Goal: Task Accomplishment & Management: Use online tool/utility

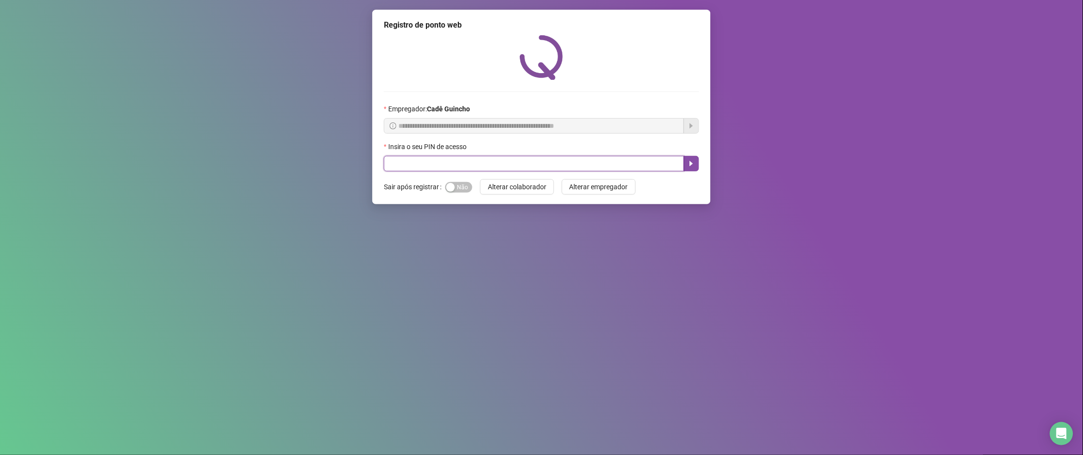
drag, startPoint x: 587, startPoint y: 167, endPoint x: 706, endPoint y: 169, distance: 119.0
click at [592, 167] on input "text" at bounding box center [534, 163] width 300 height 15
paste input "*****"
type input "*****"
click at [707, 170] on div "**********" at bounding box center [541, 107] width 338 height 194
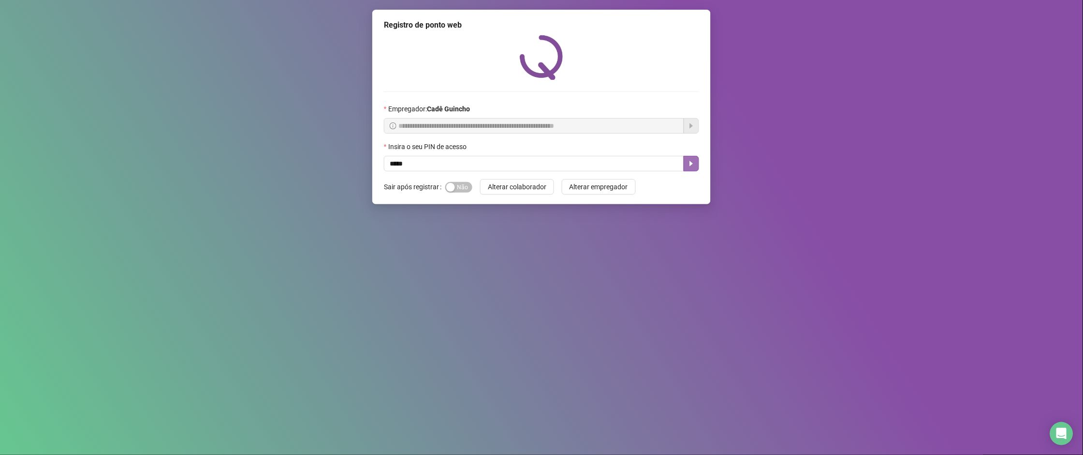
click at [690, 165] on icon "caret-right" at bounding box center [692, 164] width 8 height 8
click at [737, 254] on div "**********" at bounding box center [541, 227] width 1083 height 455
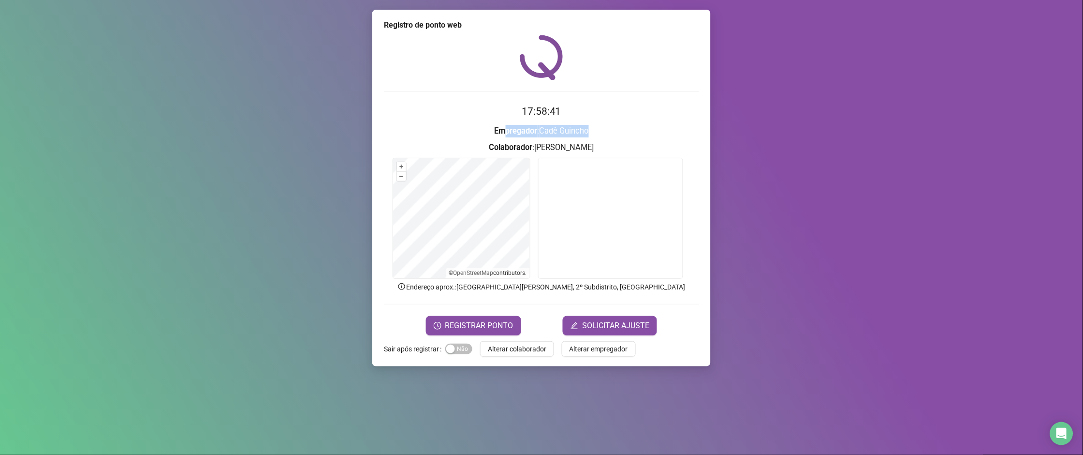
drag, startPoint x: 628, startPoint y: 125, endPoint x: 499, endPoint y: 125, distance: 129.1
click at [499, 125] on h3 "Empregador : [PERSON_NAME]" at bounding box center [541, 131] width 315 height 13
click at [513, 123] on form "17:58:41 Empregador : [PERSON_NAME] : [PERSON_NAME] + – ⇧ › © OpenStreetMap con…" at bounding box center [541, 218] width 315 height 231
click at [514, 123] on form "17:58:42 Empregador : [PERSON_NAME] : [PERSON_NAME] + – ⇧ › © OpenStreetMap con…" at bounding box center [541, 218] width 315 height 231
click at [512, 111] on h2 "17:58:42" at bounding box center [541, 111] width 315 height 16
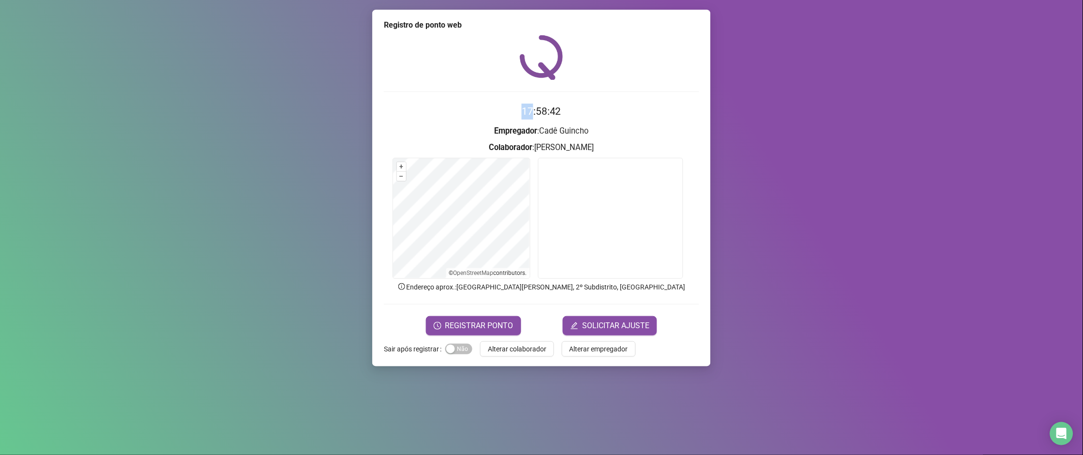
click at [512, 111] on h2 "17:58:42" at bounding box center [541, 111] width 315 height 16
click at [501, 83] on div "17:58:43 Empregador : [PERSON_NAME] : [PERSON_NAME] + – ⇧ › © OpenStreetMap con…" at bounding box center [541, 185] width 315 height 300
drag, startPoint x: 467, startPoint y: 30, endPoint x: 370, endPoint y: 30, distance: 96.7
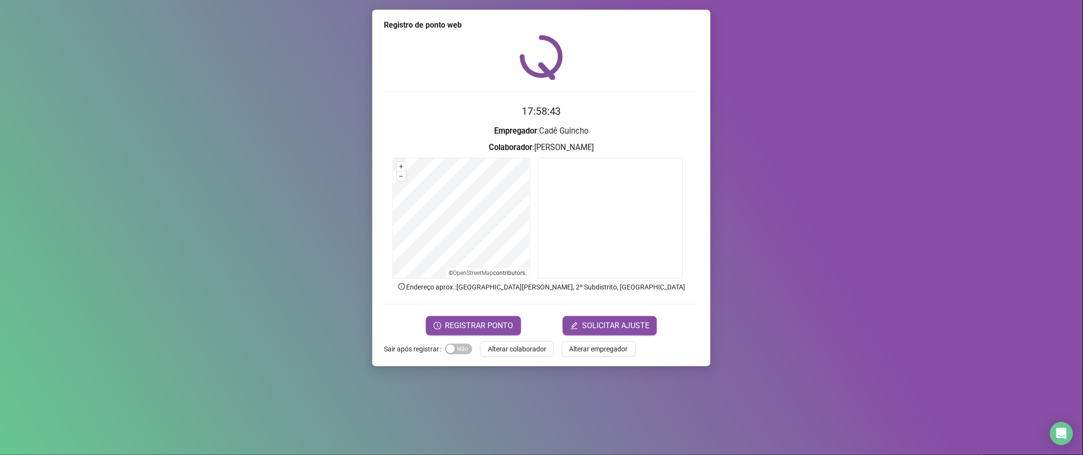
click at [417, 30] on div "Registro de ponto web" at bounding box center [541, 25] width 315 height 12
click at [395, 23] on div "Registro de ponto web" at bounding box center [541, 25] width 315 height 12
click at [394, 27] on div "Registro de ponto web" at bounding box center [541, 25] width 315 height 12
drag, startPoint x: 571, startPoint y: 115, endPoint x: 606, endPoint y: 115, distance: 35.8
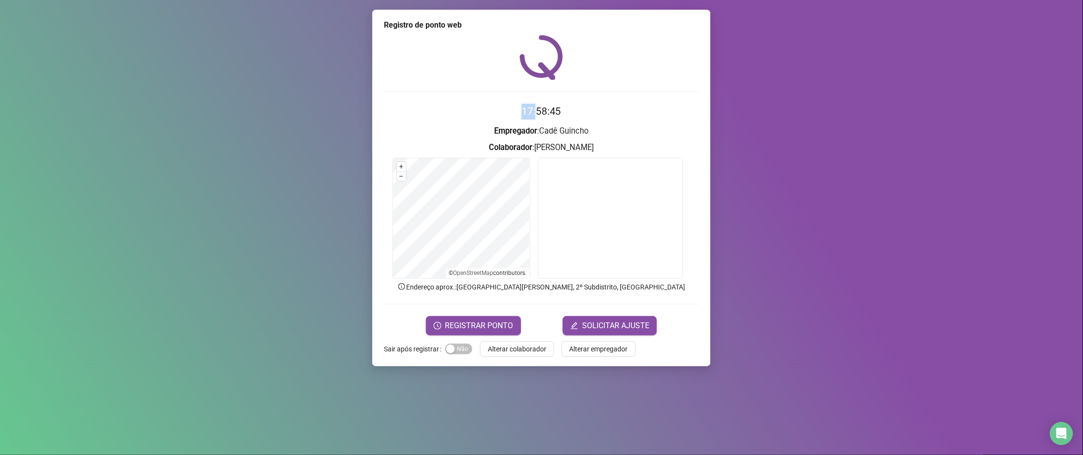
click at [589, 115] on h2 "17:58:45" at bounding box center [541, 111] width 315 height 16
click at [526, 99] on div "17:58:46 Empregador : [PERSON_NAME] : [PERSON_NAME] + – ⇧ › © OpenStreetMap con…" at bounding box center [541, 185] width 315 height 300
click at [526, 101] on div "17:58:46 Empregador : [PERSON_NAME] : [PERSON_NAME] + – ⇧ › © OpenStreetMap con…" at bounding box center [541, 185] width 315 height 300
drag, startPoint x: 607, startPoint y: 140, endPoint x: 511, endPoint y: 140, distance: 95.7
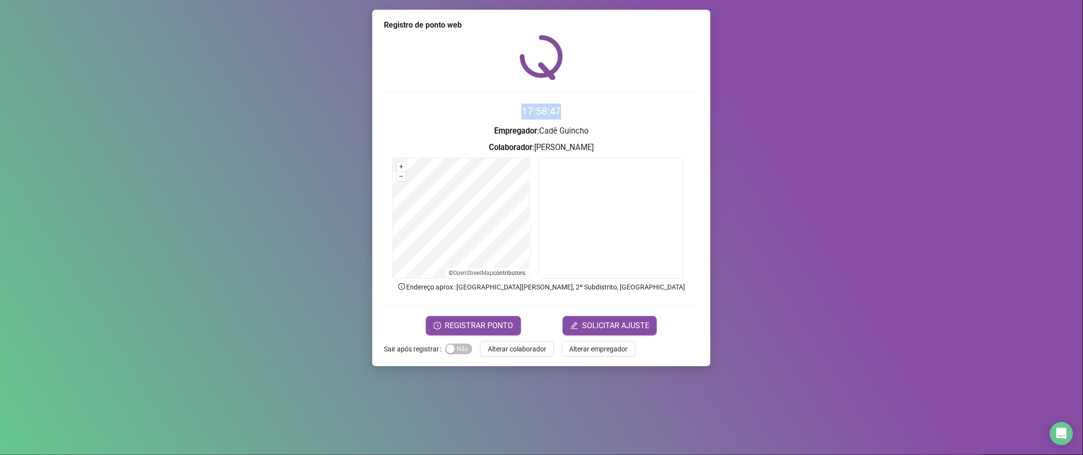
click at [511, 140] on form "17:58:47 Empregador : [PERSON_NAME] : [PERSON_NAME] + – ⇧ › © OpenStreetMap con…" at bounding box center [541, 218] width 315 height 231
click at [622, 144] on h3 "Colaborador : [PERSON_NAME]" at bounding box center [541, 147] width 315 height 13
click at [550, 132] on h3 "Empregador : [PERSON_NAME]" at bounding box center [541, 131] width 315 height 13
drag, startPoint x: 543, startPoint y: 132, endPoint x: 666, endPoint y: 128, distance: 123.4
click at [595, 128] on h3 "Empregador : [PERSON_NAME]" at bounding box center [541, 131] width 315 height 13
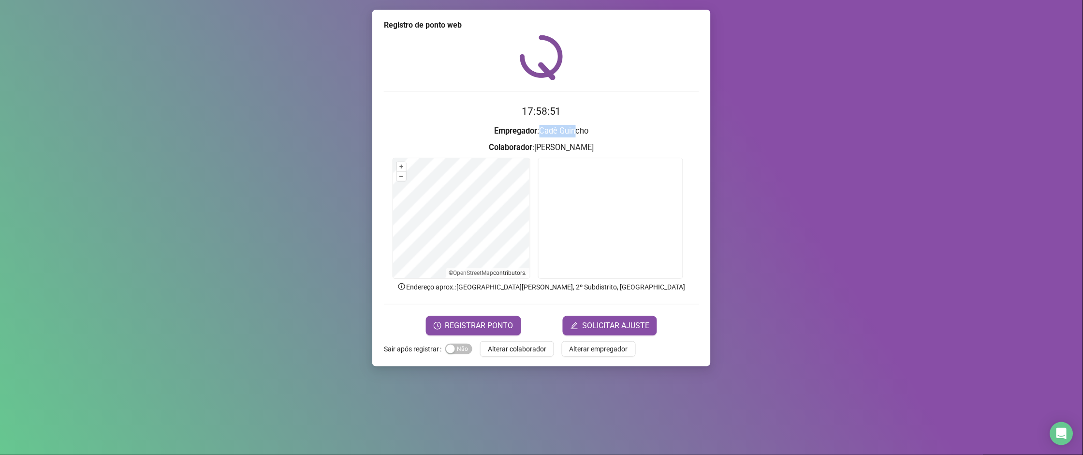
click at [689, 147] on h3 "Colaborador : [PERSON_NAME]" at bounding box center [541, 147] width 315 height 13
drag, startPoint x: 541, startPoint y: 129, endPoint x: 713, endPoint y: 133, distance: 172.2
click at [689, 132] on h3 "Empregador : [PERSON_NAME]" at bounding box center [541, 131] width 315 height 13
drag, startPoint x: 521, startPoint y: 114, endPoint x: 640, endPoint y: 114, distance: 119.4
click at [583, 114] on h2 "17:58:54" at bounding box center [541, 111] width 315 height 16
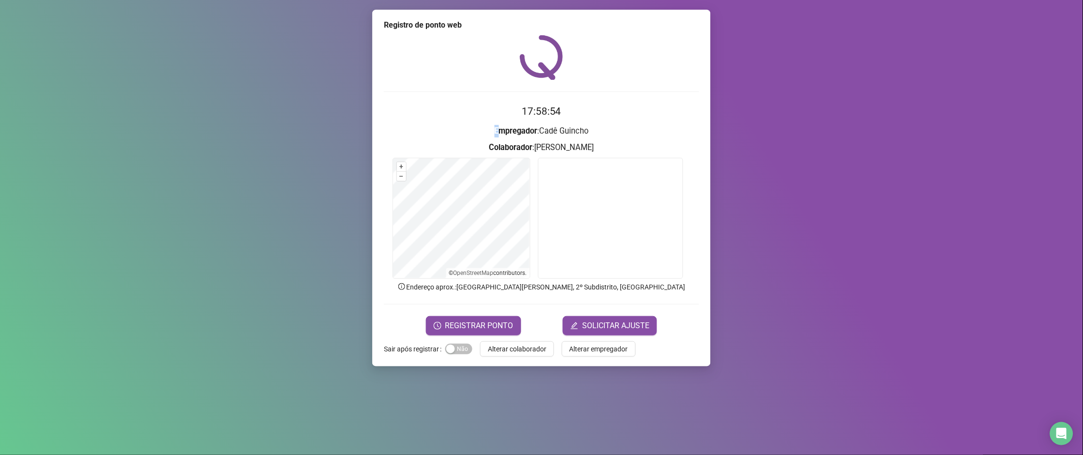
drag, startPoint x: 497, startPoint y: 134, endPoint x: 786, endPoint y: 136, distance: 289.7
click at [743, 135] on div "Registro de ponto web 17:58:54 Empregador : [PERSON_NAME] : [PERSON_NAME] + – ⇧…" at bounding box center [541, 227] width 1083 height 455
drag, startPoint x: 488, startPoint y: 145, endPoint x: 670, endPoint y: 148, distance: 181.9
click at [628, 148] on h3 "Colaborador : [PERSON_NAME]" at bounding box center [541, 147] width 315 height 13
drag, startPoint x: 562, startPoint y: 135, endPoint x: 618, endPoint y: 133, distance: 55.2
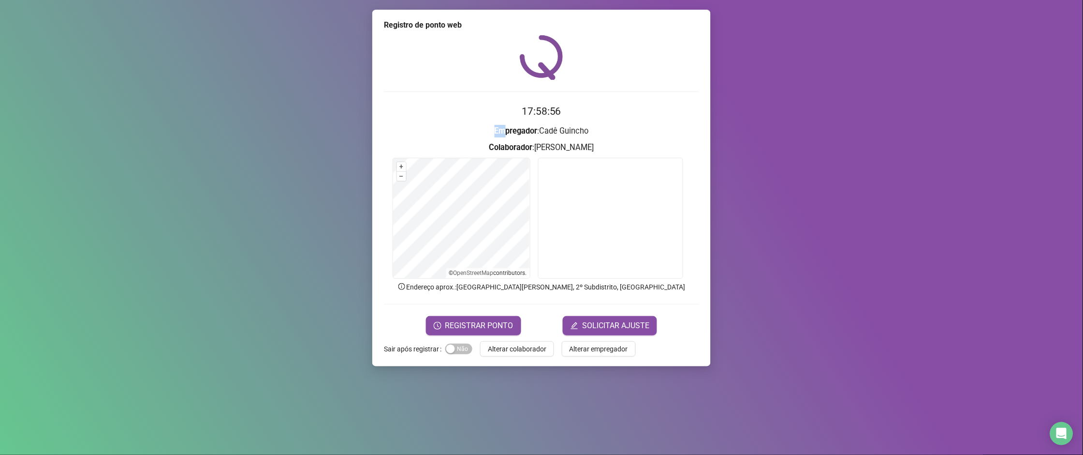
click at [618, 133] on h3 "Empregador : [PERSON_NAME]" at bounding box center [541, 131] width 315 height 13
click at [588, 114] on h2 "17:58:57" at bounding box center [541, 111] width 315 height 16
drag, startPoint x: 479, startPoint y: 144, endPoint x: 609, endPoint y: 144, distance: 130.6
click at [563, 147] on form "17:58:57 Empregador : [PERSON_NAME] : [PERSON_NAME] + – ⇧ › © OpenStreetMap con…" at bounding box center [541, 218] width 315 height 231
drag, startPoint x: 471, startPoint y: 83, endPoint x: 479, endPoint y: 92, distance: 12.0
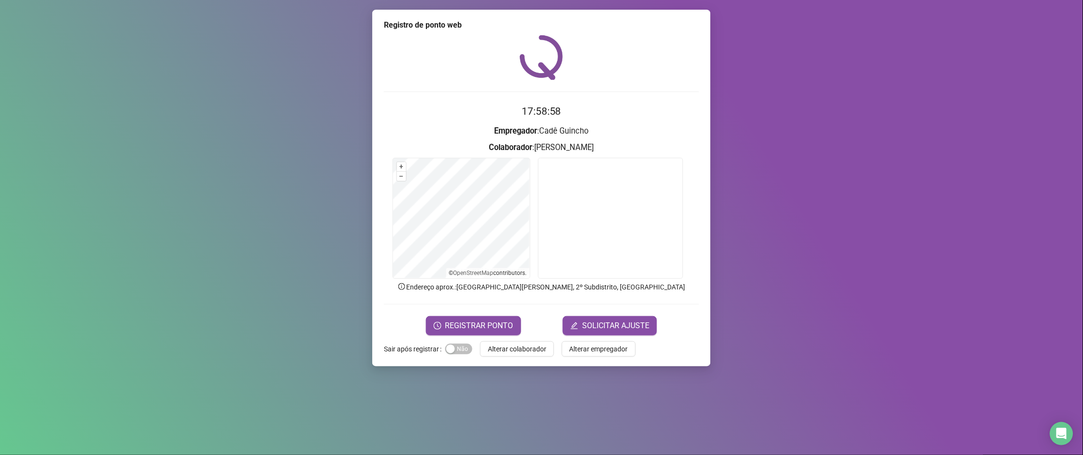
click at [479, 92] on div "17:58:58 Empregador : [PERSON_NAME] : [PERSON_NAME] + – ⇧ › © OpenStreetMap con…" at bounding box center [541, 185] width 315 height 300
drag, startPoint x: 528, startPoint y: 120, endPoint x: 776, endPoint y: 176, distance: 254.3
click at [721, 194] on div "Registro de ponto web 17:58:59 Empregador : [PERSON_NAME] : [PERSON_NAME] + – ⇧…" at bounding box center [541, 227] width 1083 height 455
click at [473, 113] on h2 "17:58:59" at bounding box center [541, 111] width 315 height 16
click at [570, 103] on div "17:59:00 Empregador : [PERSON_NAME] : [PERSON_NAME] + – ⇧ › © OpenStreetMap con…" at bounding box center [541, 185] width 315 height 300
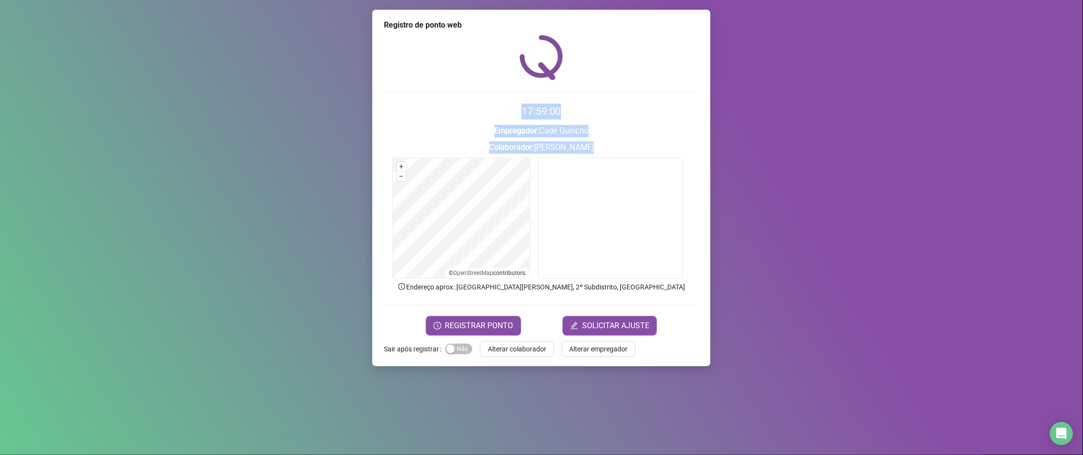
drag, startPoint x: 534, startPoint y: 122, endPoint x: 772, endPoint y: 191, distance: 247.5
click at [745, 210] on div "Registro de ponto web 17:59:00 Empregador : [PERSON_NAME] : [PERSON_NAME] + – ⇧…" at bounding box center [541, 227] width 1083 height 455
click at [509, 96] on div "17:59:00 Empregador : [PERSON_NAME] : [PERSON_NAME] + – ⇧ › © OpenStreetMap con…" at bounding box center [541, 185] width 315 height 300
drag, startPoint x: 589, startPoint y: 171, endPoint x: 728, endPoint y: 166, distance: 138.9
click at [654, 189] on div "17:59:01 Empregador : [PERSON_NAME] : [PERSON_NAME] + – ⇧ › © OpenStreetMap con…" at bounding box center [541, 185] width 315 height 300
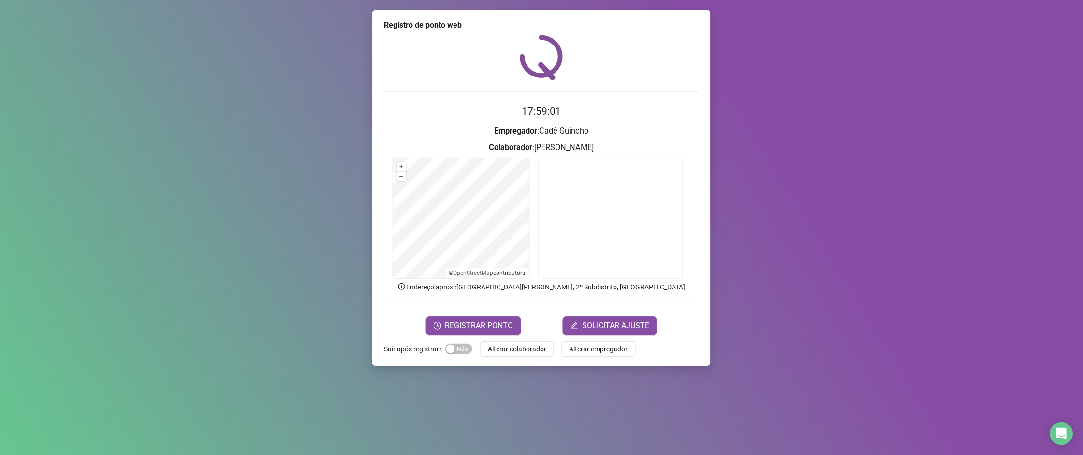
drag, startPoint x: 507, startPoint y: 87, endPoint x: 591, endPoint y: 105, distance: 85.7
click at [510, 87] on div "17:59:01 Empregador : [PERSON_NAME] : [PERSON_NAME] + – ⇧ › © OpenStreetMap con…" at bounding box center [541, 185] width 315 height 300
click at [655, 131] on h3 "Empregador : [PERSON_NAME]" at bounding box center [541, 131] width 315 height 13
click at [679, 114] on h2 "17:59:55" at bounding box center [541, 111] width 315 height 16
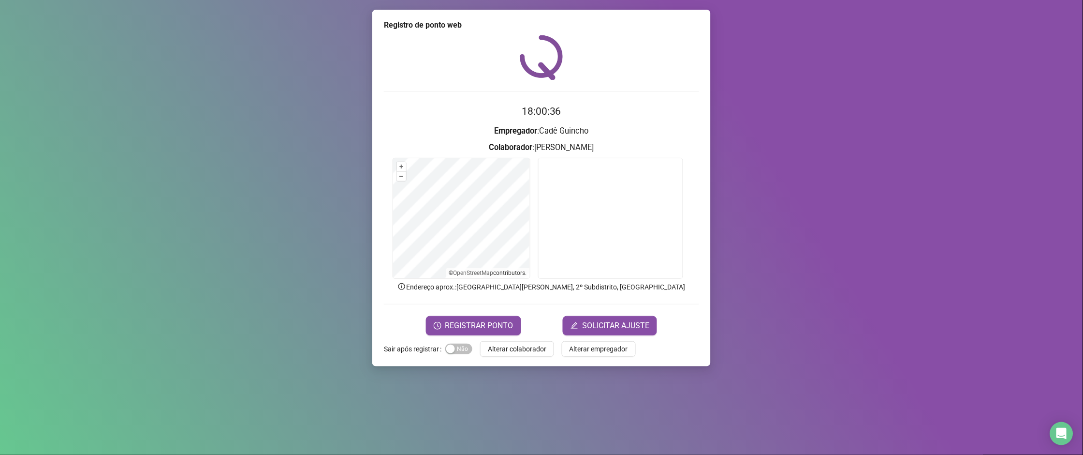
click at [591, 125] on h3 "Empregador : [PERSON_NAME]" at bounding box center [541, 131] width 315 height 13
click at [499, 324] on span "REGISTRAR PONTO" at bounding box center [479, 326] width 68 height 12
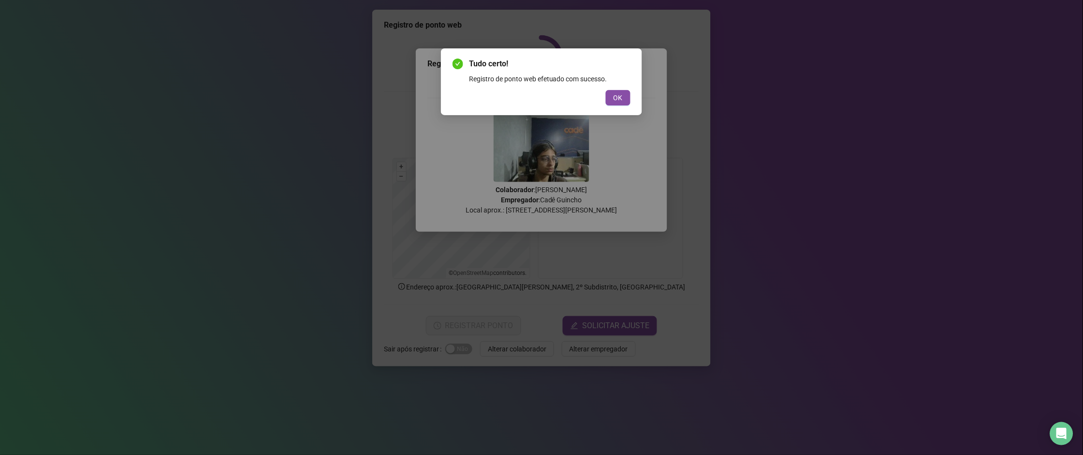
click at [623, 108] on div "Tudo certo! Registro de ponto web efetuado com sucesso. OK" at bounding box center [541, 81] width 201 height 67
click at [632, 97] on div "Tudo certo! Registro de ponto web efetuado com sucesso. OK" at bounding box center [541, 81] width 201 height 67
drag, startPoint x: 621, startPoint y: 107, endPoint x: 619, endPoint y: 101, distance: 6.6
click at [621, 105] on div "Tudo certo! Registro de ponto web efetuado com sucesso. OK" at bounding box center [541, 81] width 201 height 67
click at [619, 101] on span "OK" at bounding box center [618, 97] width 9 height 11
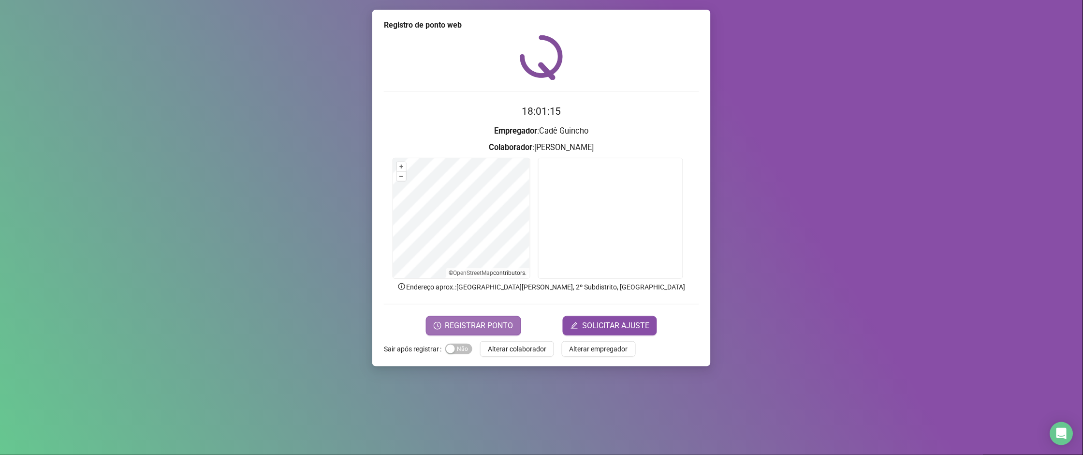
click at [510, 318] on button "REGISTRAR PONTO" at bounding box center [473, 325] width 95 height 19
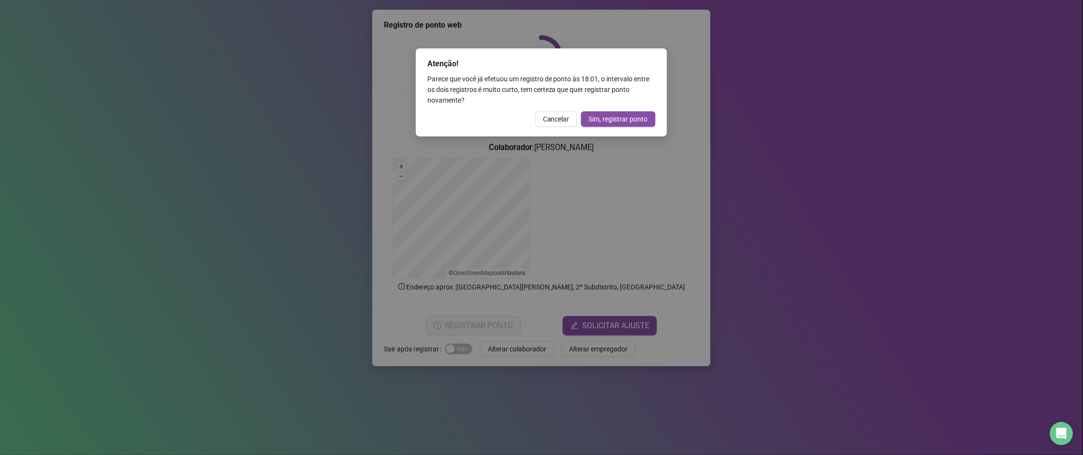
click at [557, 118] on span "Cancelar" at bounding box center [556, 119] width 27 height 11
